Goal: Navigation & Orientation: Find specific page/section

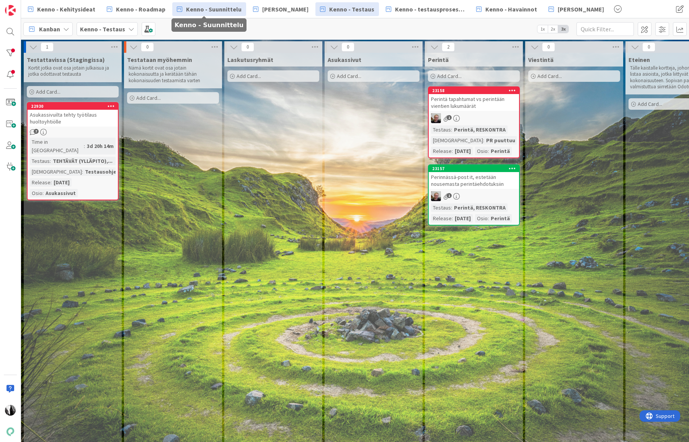
click at [208, 11] on span "Kenno - Suunnittelu" at bounding box center [213, 9] width 55 height 9
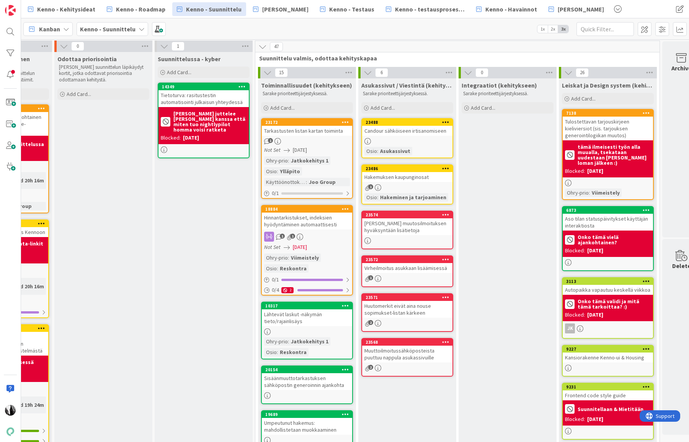
scroll to position [1, 892]
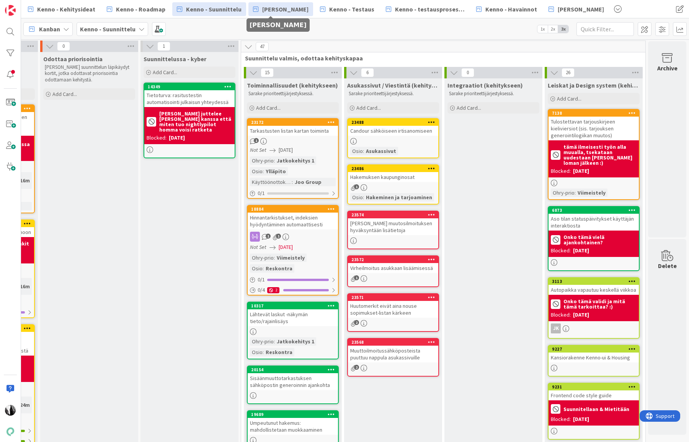
click at [270, 9] on span "[PERSON_NAME]" at bounding box center [285, 9] width 46 height 9
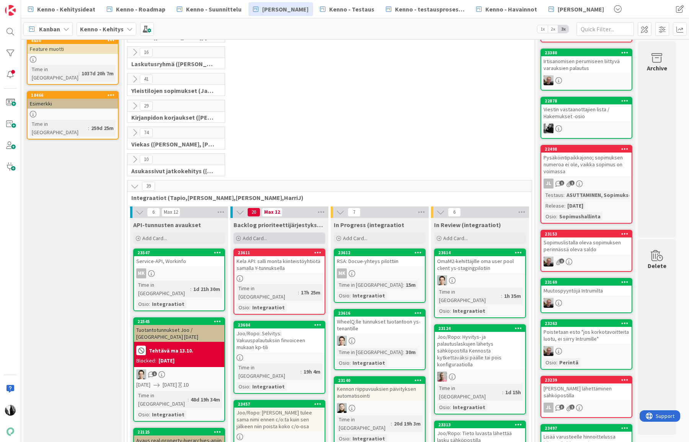
scroll to position [103, 0]
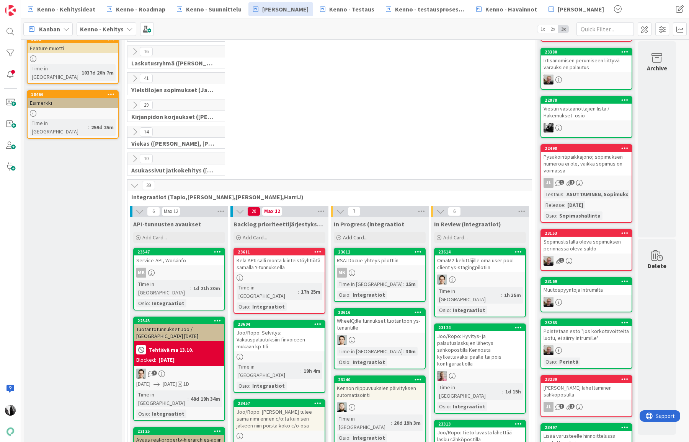
click at [138, 130] on icon at bounding box center [134, 132] width 8 height 8
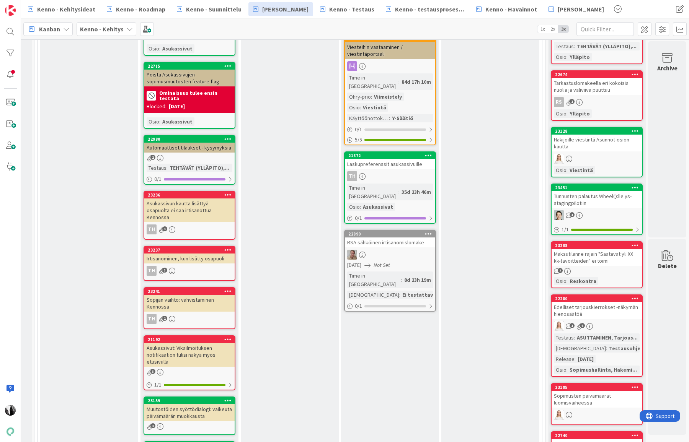
scroll to position [1546, 90]
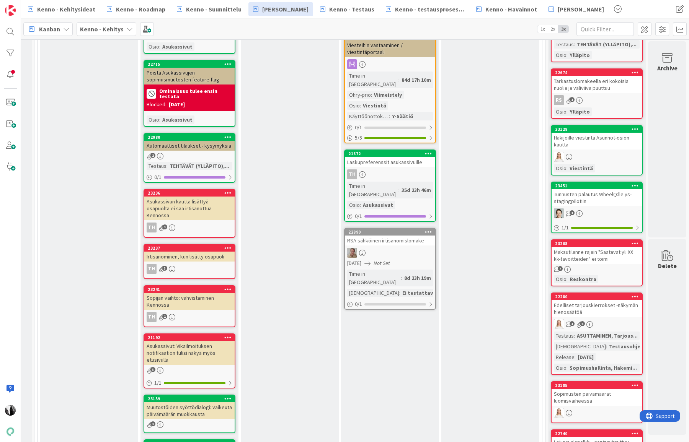
click at [582, 142] on div "Hakijoille viestintä Asunnot-osion kautta" at bounding box center [596, 141] width 90 height 17
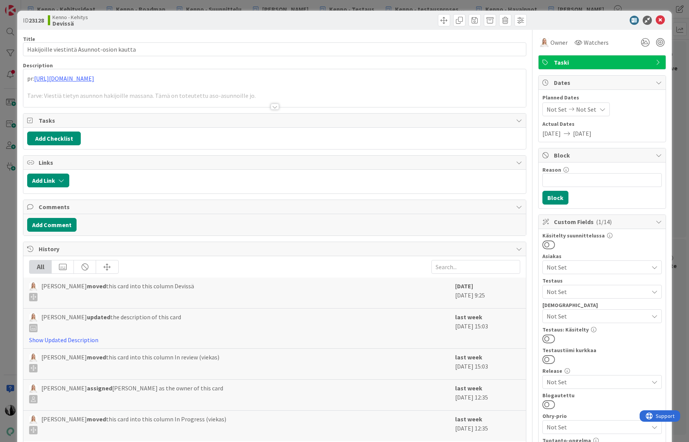
click at [276, 106] on div at bounding box center [274, 107] width 8 height 6
